Goal: Task Accomplishment & Management: Use online tool/utility

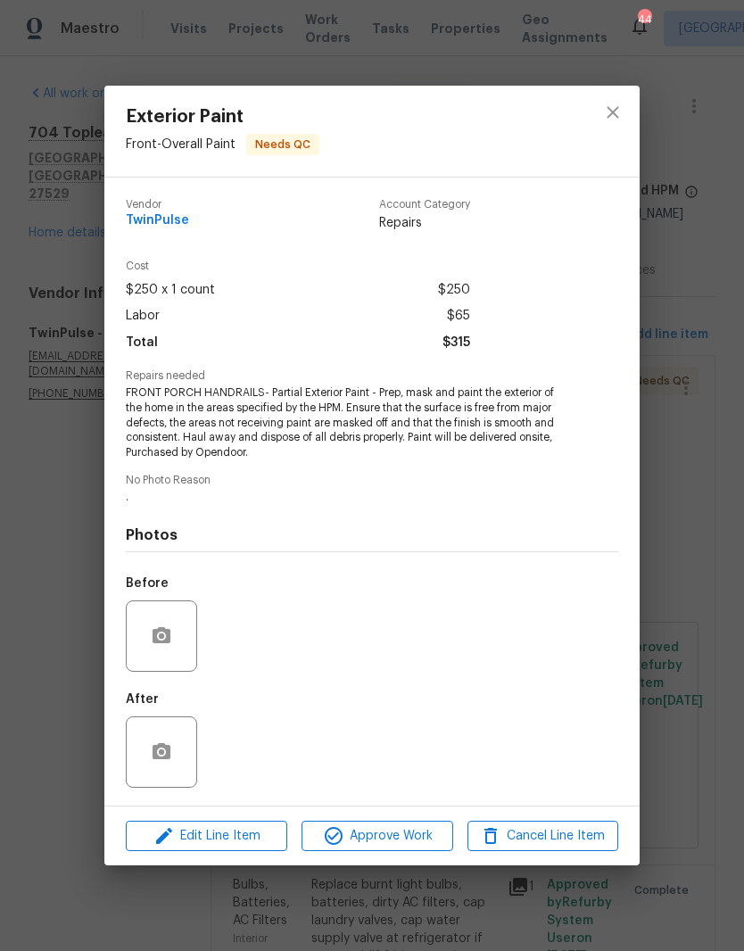
click at [496, 738] on div "After" at bounding box center [372, 741] width 493 height 116
click at [622, 110] on icon "close" at bounding box center [612, 112] width 21 height 21
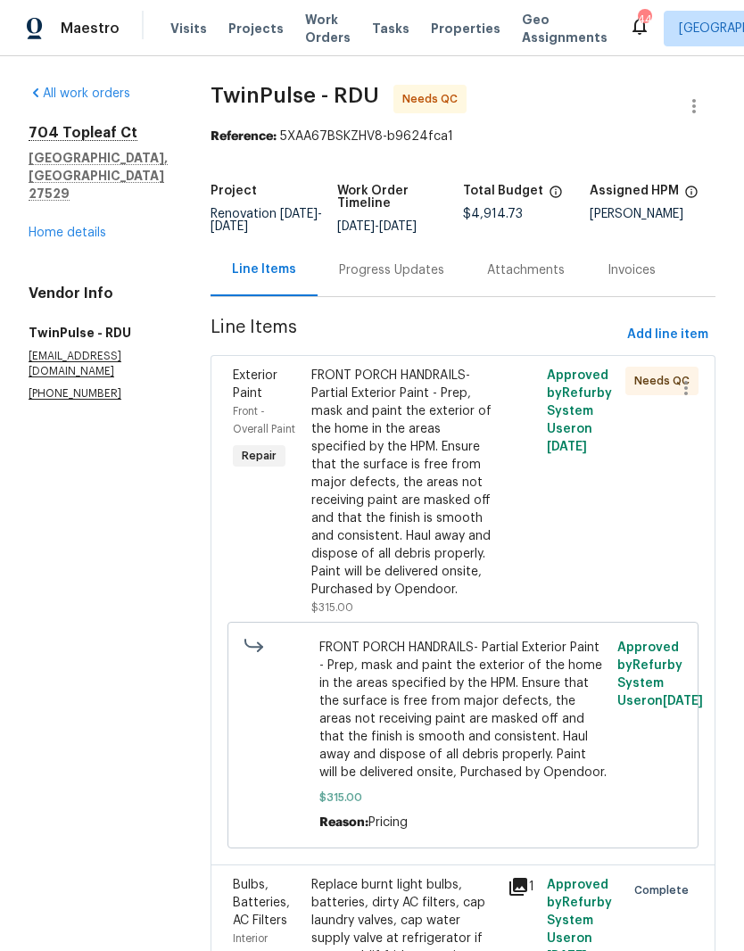
click at [375, 706] on span "FRONT PORCH HANDRAILS- Partial Exterior Paint - Prep, mask and paint the exteri…" at bounding box center [464, 710] width 288 height 143
click at [411, 524] on div "FRONT PORCH HANDRAILS- Partial Exterior Paint - Prep, mask and paint the exteri…" at bounding box center [405, 483] width 186 height 232
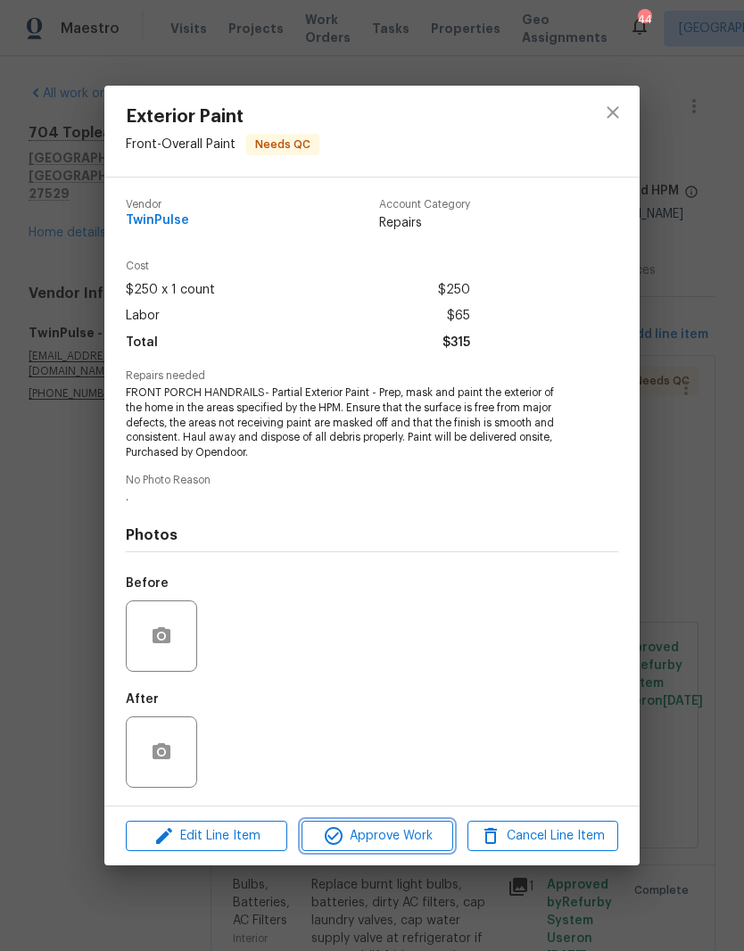
click at [316, 833] on span "Approve Work" at bounding box center [377, 837] width 140 height 22
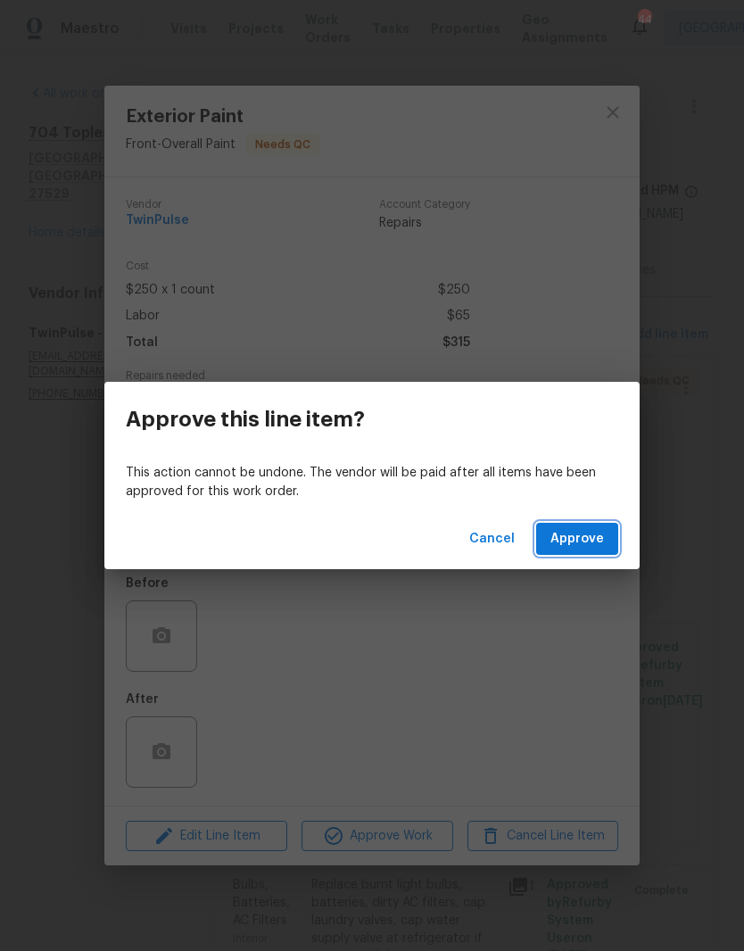
click at [607, 539] on button "Approve" at bounding box center [577, 539] width 82 height 33
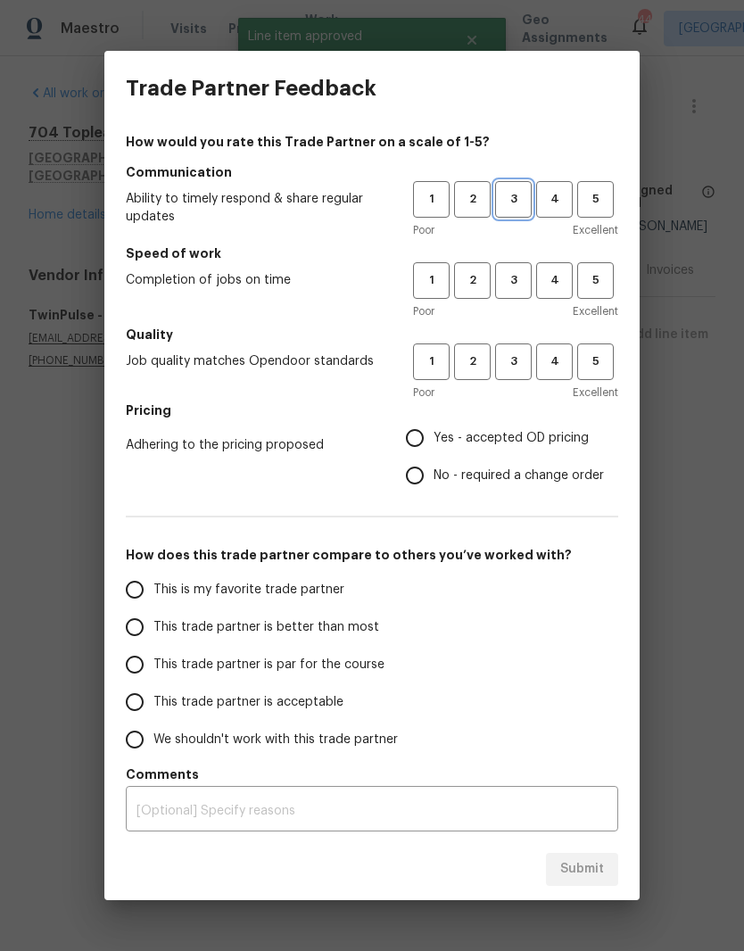
click at [524, 202] on span "3" at bounding box center [513, 199] width 33 height 21
click at [511, 268] on button "3" at bounding box center [513, 280] width 37 height 37
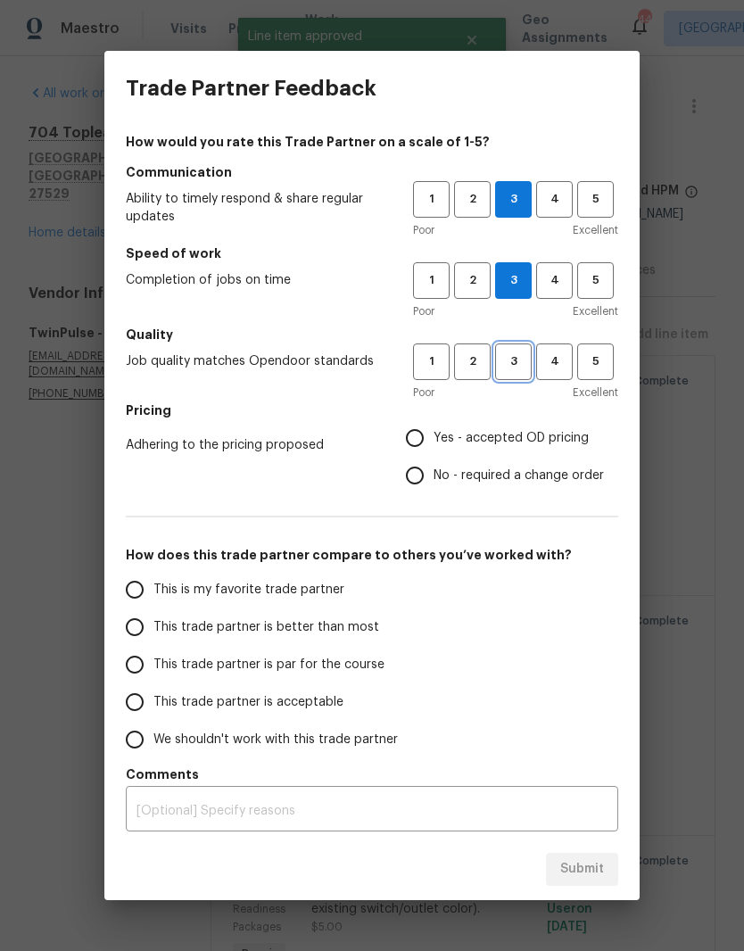
click at [517, 354] on span "3" at bounding box center [513, 362] width 33 height 21
click at [567, 444] on span "Yes - accepted OD pricing" at bounding box center [511, 438] width 155 height 19
click at [434, 444] on input "Yes - accepted OD pricing" at bounding box center [414, 438] width 37 height 37
radio input "true"
click at [145, 709] on input "This trade partner is acceptable" at bounding box center [134, 702] width 37 height 37
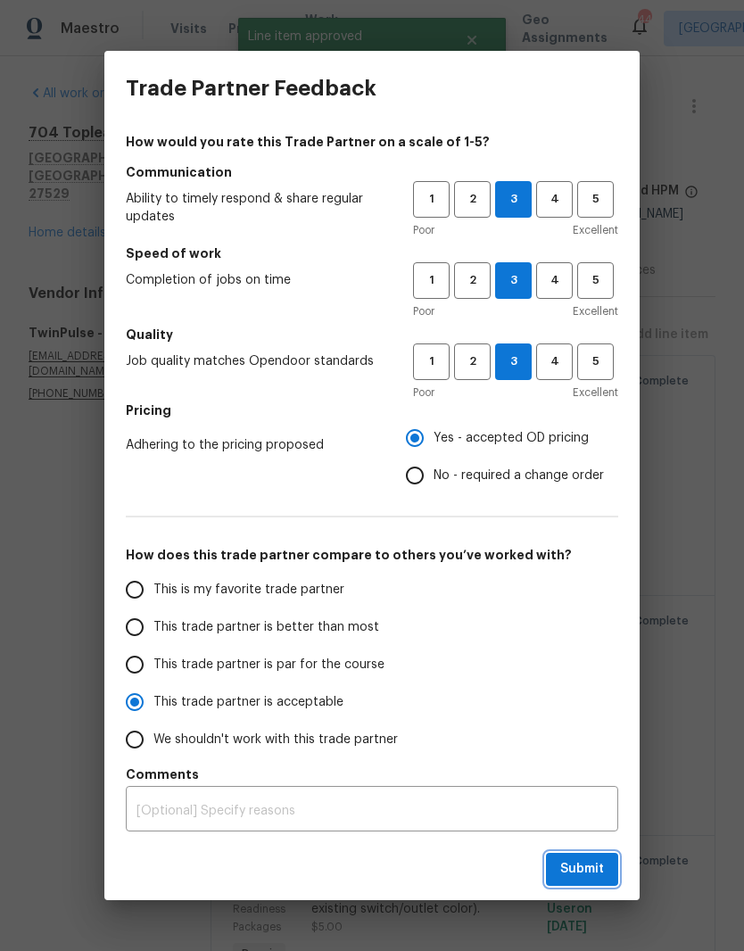
click at [609, 874] on button "Submit" at bounding box center [582, 869] width 72 height 33
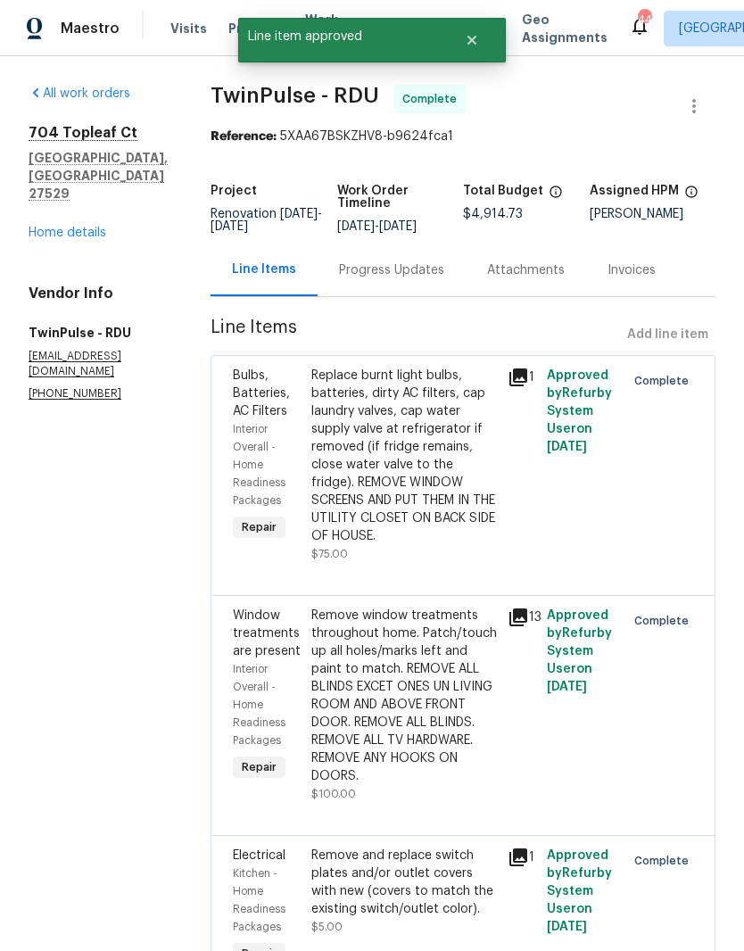
radio input "true"
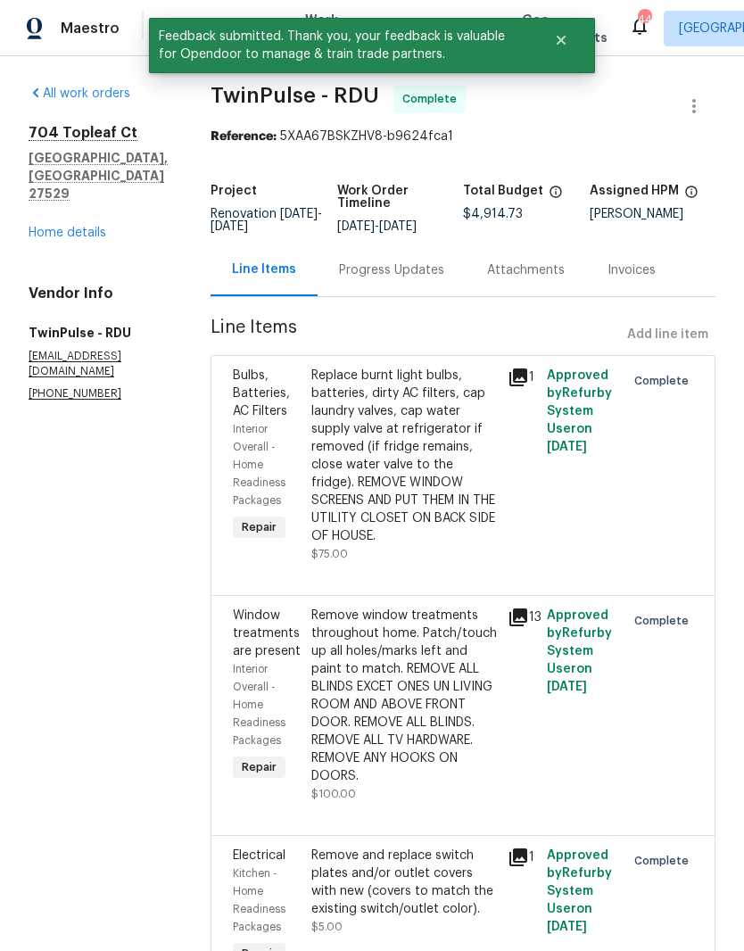
click at [49, 187] on div "[STREET_ADDRESS] Home details" at bounding box center [98, 183] width 139 height 118
click at [49, 227] on link "Home details" at bounding box center [68, 233] width 78 height 12
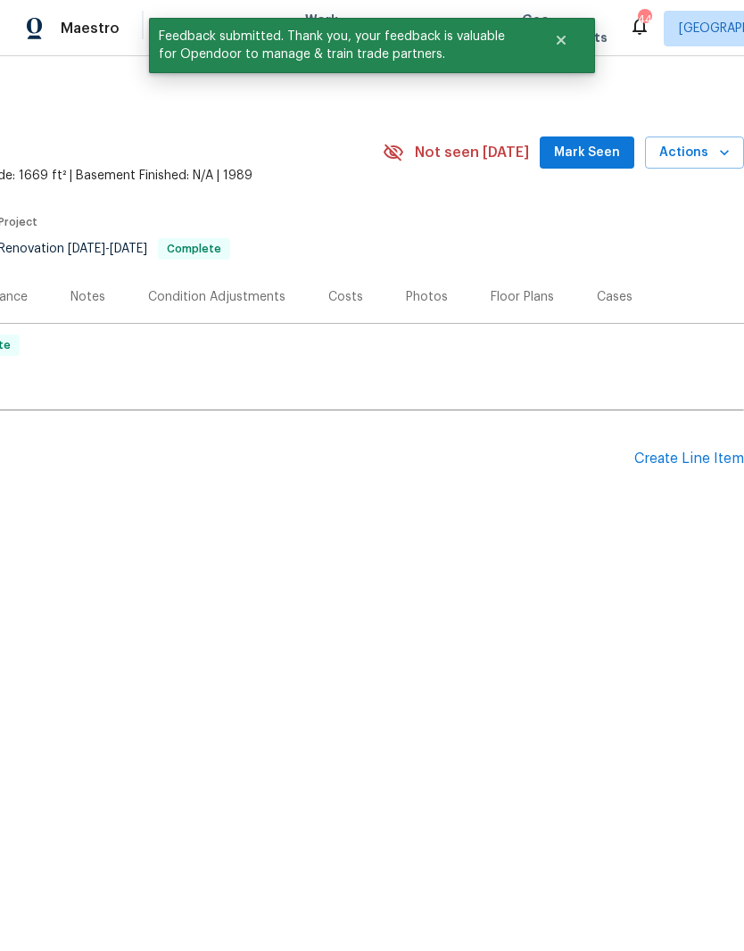
scroll to position [0, 264]
